Goal: Task Accomplishment & Management: Manage account settings

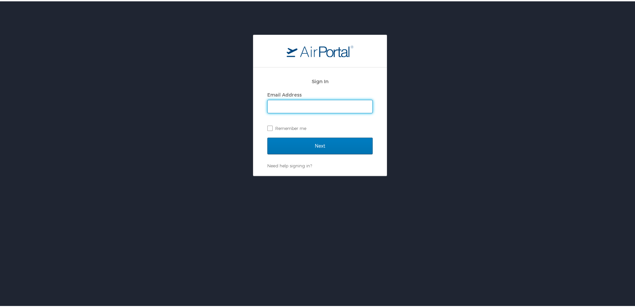
type input "rachel.stone@cbtravel.com"
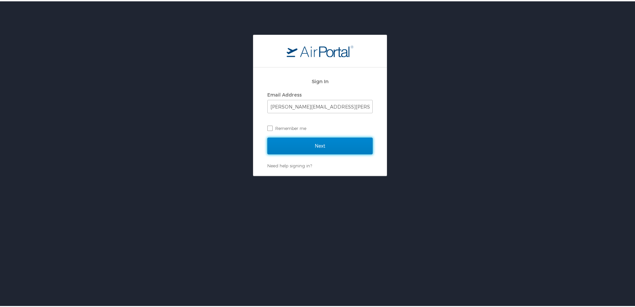
click at [312, 144] on input "Next" at bounding box center [319, 144] width 105 height 17
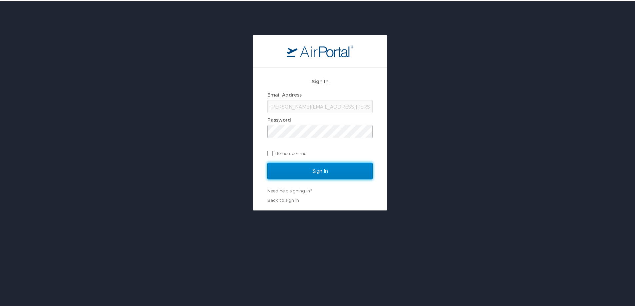
click at [322, 169] on input "Sign In" at bounding box center [319, 169] width 105 height 17
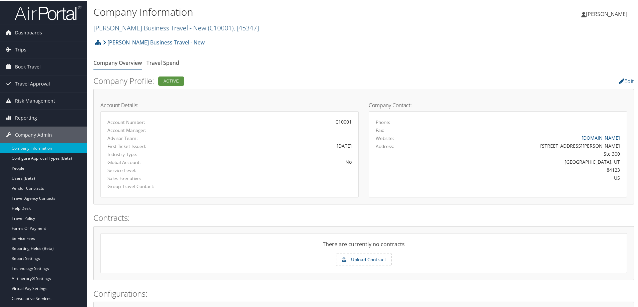
click at [141, 28] on link "[PERSON_NAME] Business Travel - New ( C10001 ) , [ 45347 ]" at bounding box center [175, 27] width 165 height 9
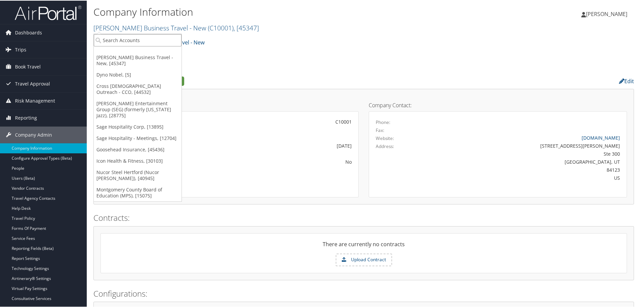
click at [130, 43] on input "search" at bounding box center [138, 39] width 88 height 12
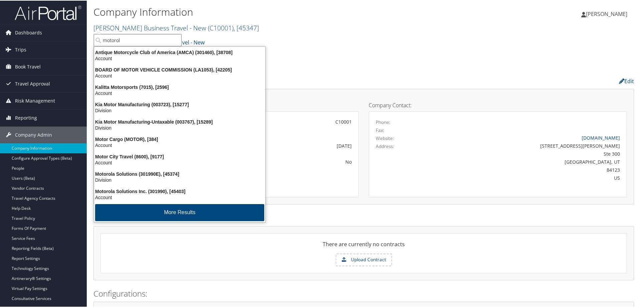
type input "motorola"
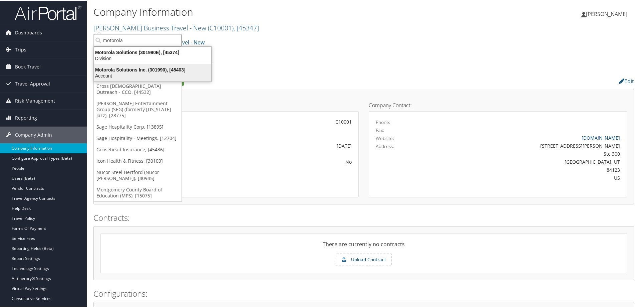
click at [127, 69] on div "Motorola Solutions Inc. (301990), [45403]" at bounding box center [152, 69] width 125 height 6
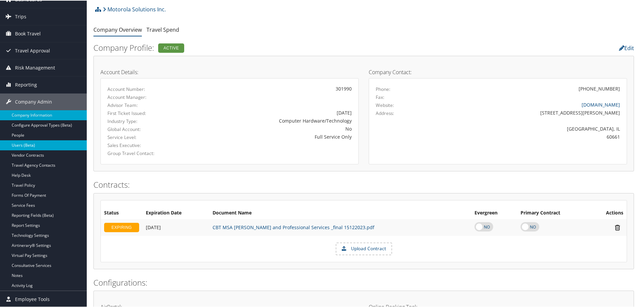
scroll to position [33, 0]
click at [25, 152] on link "Vendor Contracts" at bounding box center [43, 154] width 87 height 10
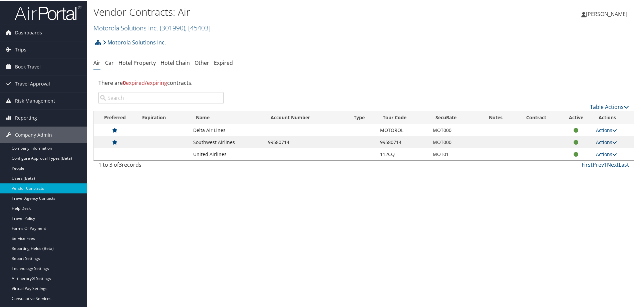
click at [612, 141] on icon at bounding box center [614, 141] width 5 height 5
click at [593, 153] on link "View Contracts" at bounding box center [590, 150] width 44 height 11
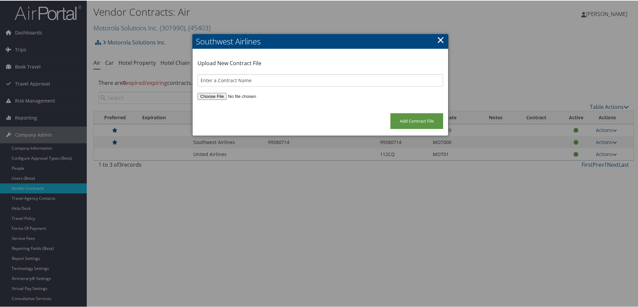
click at [438, 40] on link "×" at bounding box center [441, 38] width 8 height 13
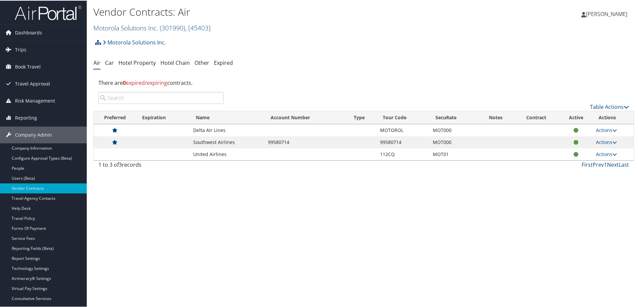
click at [262, 232] on div "Vendor Contracts: Air Motorola Solutions Inc. ( 301990 ) , [ 45403 ] Motorola S…" at bounding box center [364, 153] width 554 height 307
